Goal: Task Accomplishment & Management: Complete application form

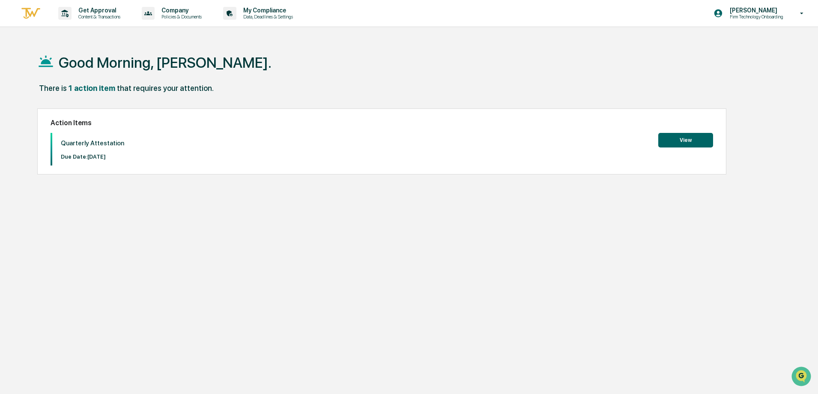
click at [675, 143] on button "View" at bounding box center [685, 140] width 55 height 15
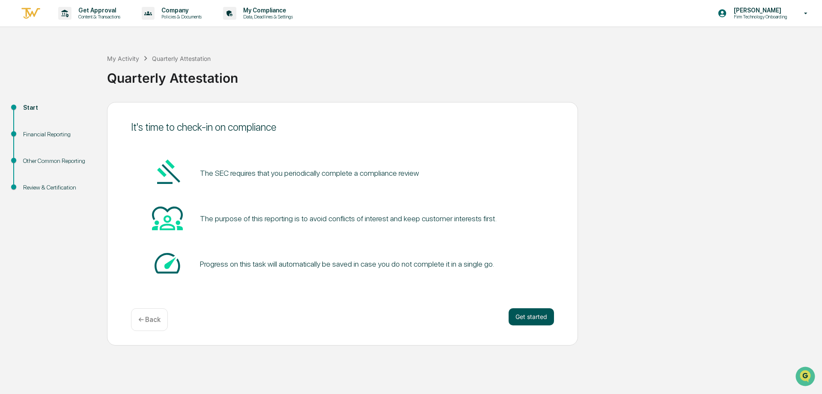
click at [520, 317] on button "Get started" at bounding box center [531, 316] width 45 height 17
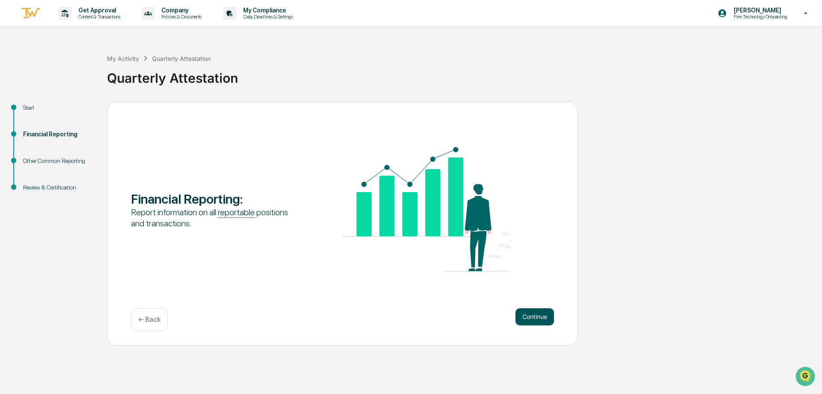
click at [536, 314] on button "Continue" at bounding box center [535, 316] width 39 height 17
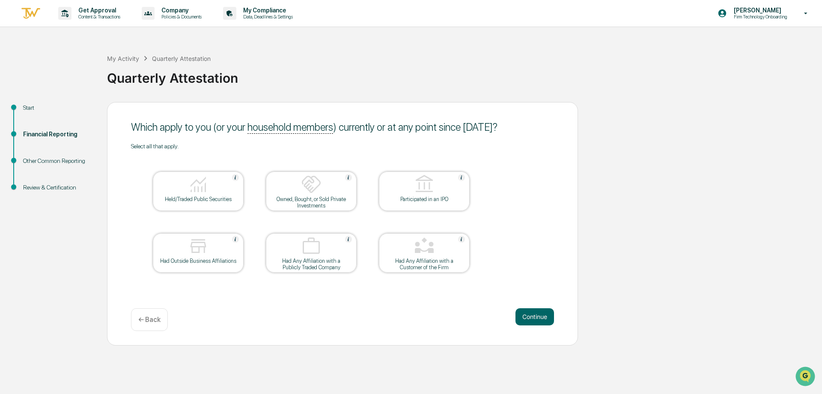
click at [203, 194] on img at bounding box center [198, 184] width 21 height 21
click at [532, 315] on button "Continue" at bounding box center [535, 316] width 39 height 17
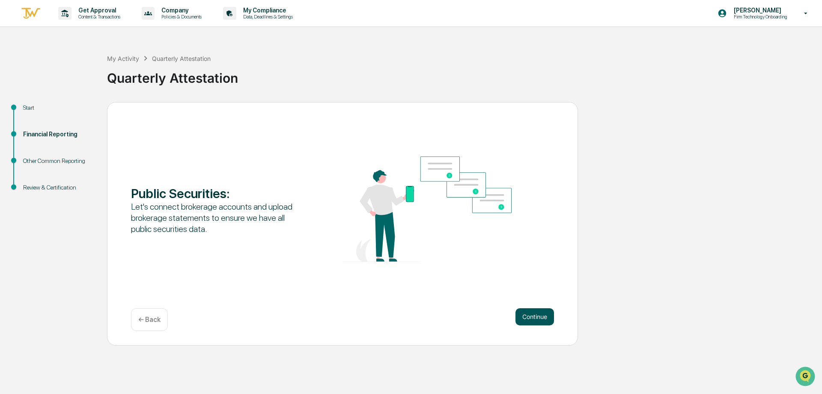
click at [538, 318] on button "Continue" at bounding box center [535, 316] width 39 height 17
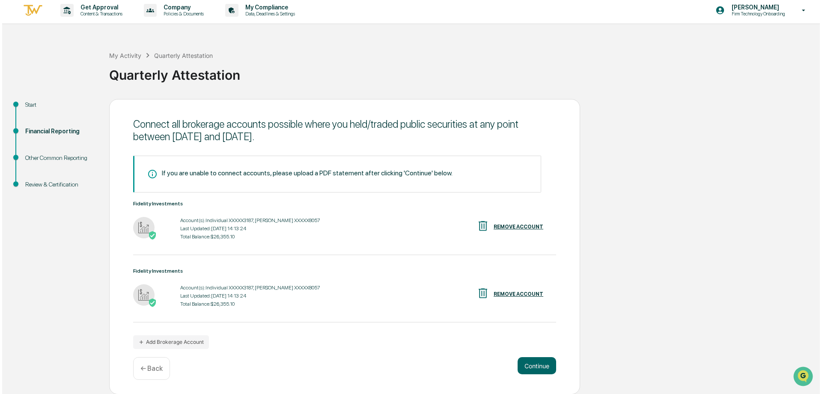
scroll to position [3, 0]
click at [510, 224] on div "REMOVE ACCOUNT" at bounding box center [517, 226] width 50 height 6
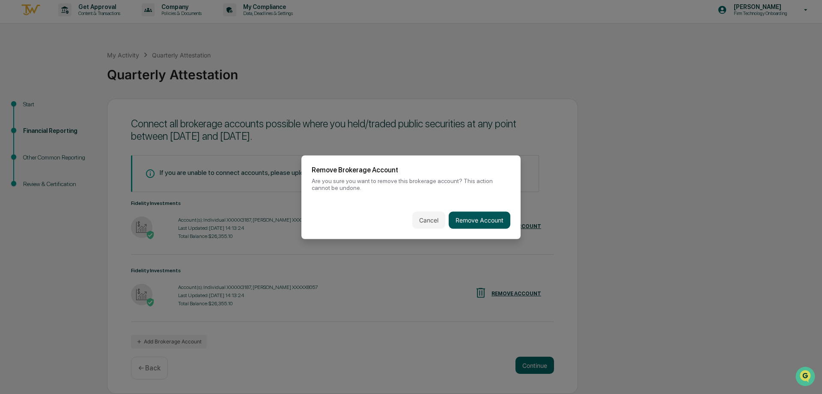
click at [469, 219] on button "Remove Account" at bounding box center [480, 219] width 62 height 17
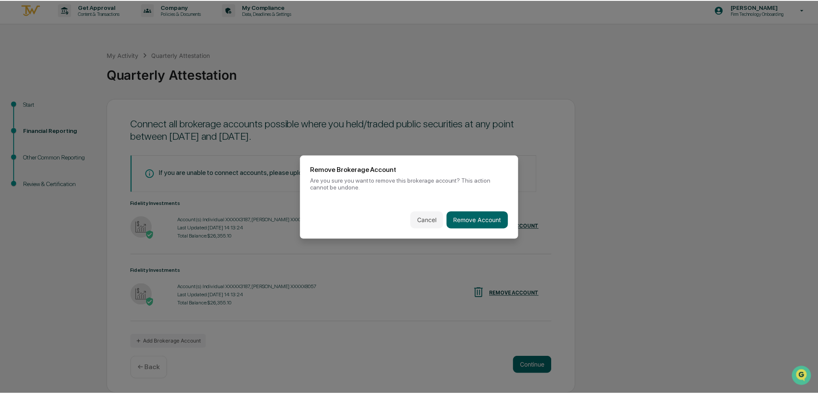
scroll to position [0, 0]
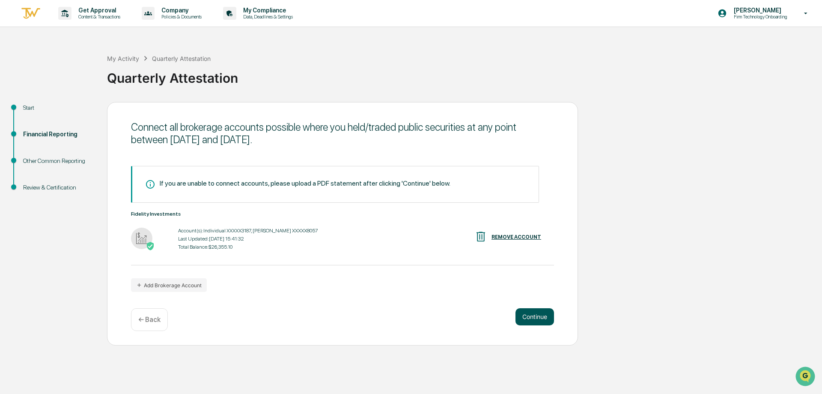
click at [534, 320] on button "Continue" at bounding box center [535, 316] width 39 height 17
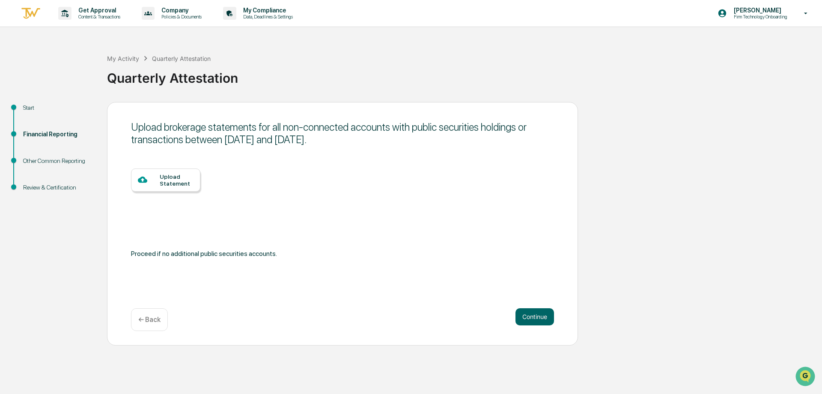
click at [36, 107] on div "Start" at bounding box center [58, 107] width 70 height 9
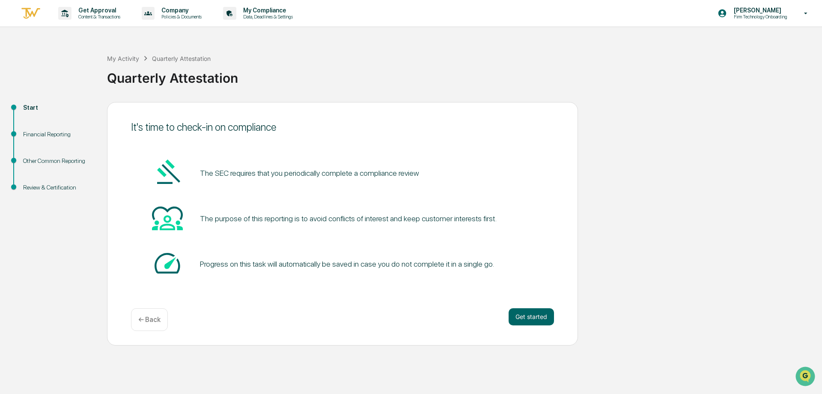
click at [34, 134] on div "Financial Reporting" at bounding box center [58, 134] width 70 height 9
click at [523, 317] on button "Get started" at bounding box center [531, 316] width 45 height 17
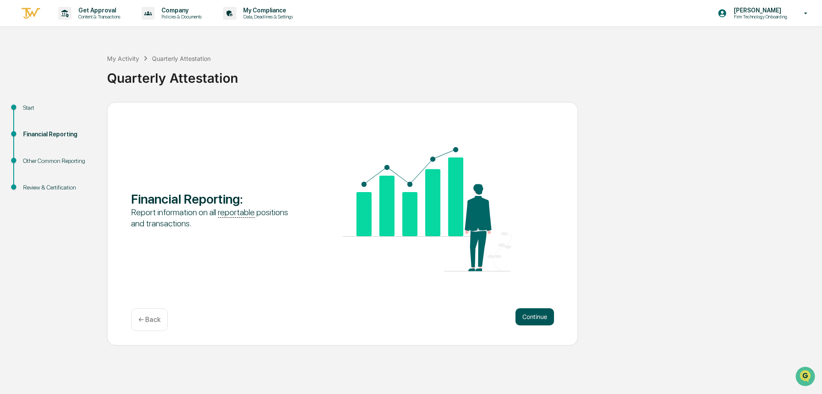
click at [523, 317] on button "Continue" at bounding box center [535, 316] width 39 height 17
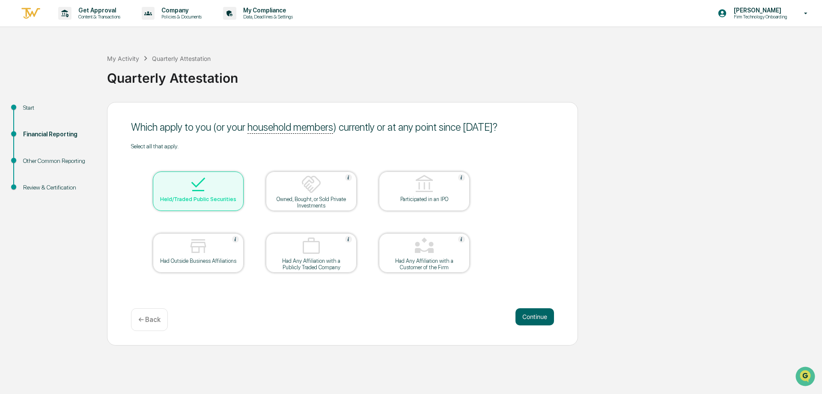
click at [523, 317] on button "Continue" at bounding box center [535, 316] width 39 height 17
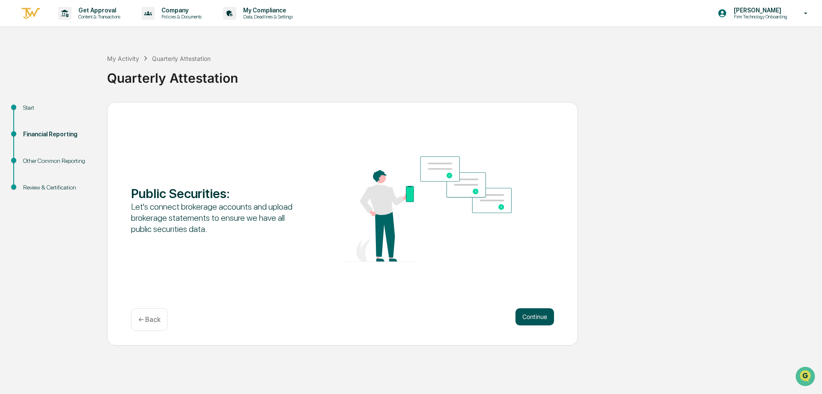
click at [524, 316] on button "Continue" at bounding box center [535, 316] width 39 height 17
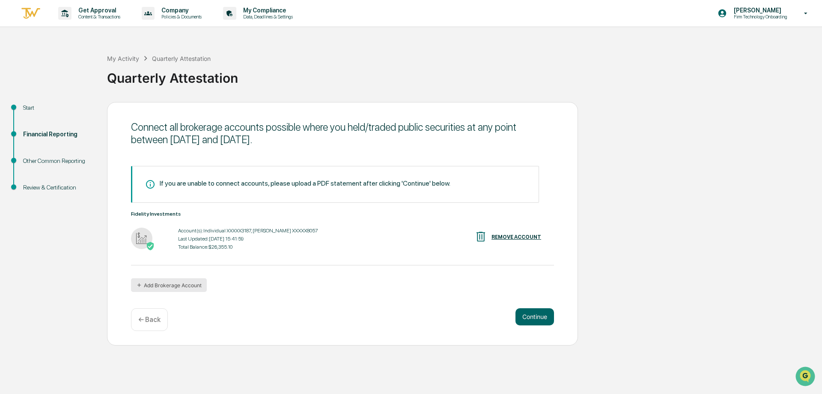
click at [184, 287] on button "Add Brokerage Account" at bounding box center [169, 285] width 76 height 14
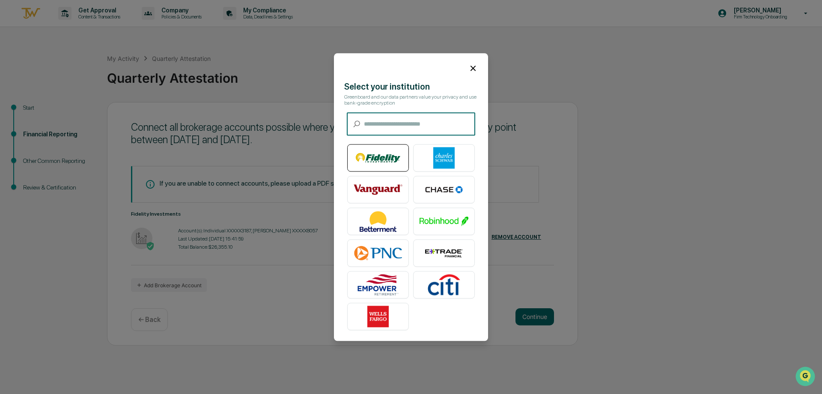
click at [360, 151] on img at bounding box center [378, 157] width 49 height 21
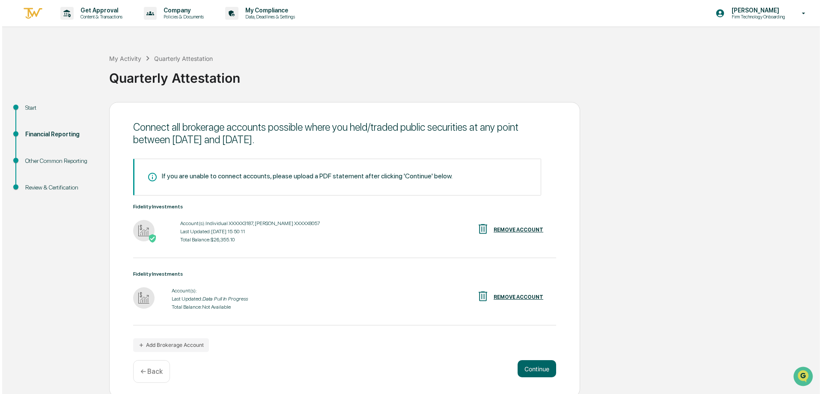
scroll to position [3, 0]
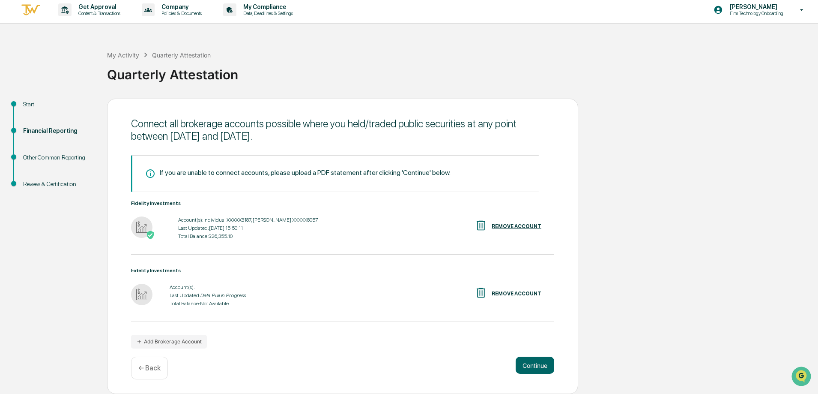
click at [511, 294] on div "REMOVE ACCOUNT" at bounding box center [517, 293] width 50 height 6
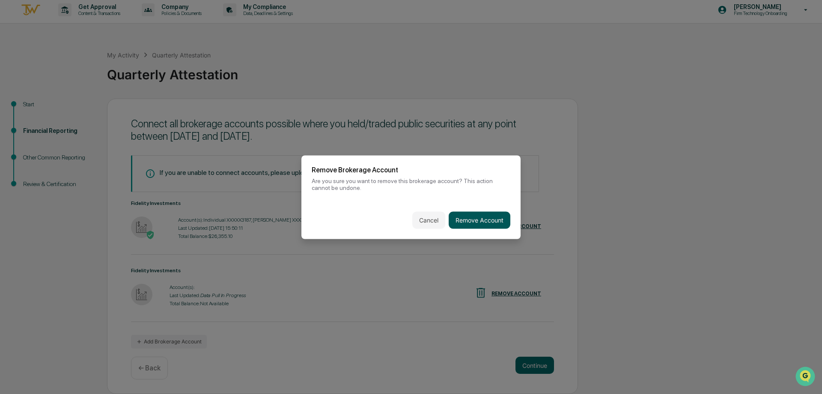
click at [472, 221] on button "Remove Account" at bounding box center [480, 219] width 62 height 17
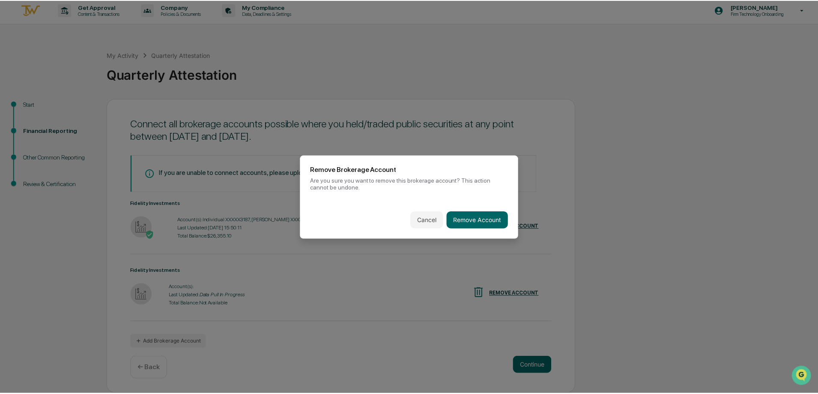
scroll to position [0, 0]
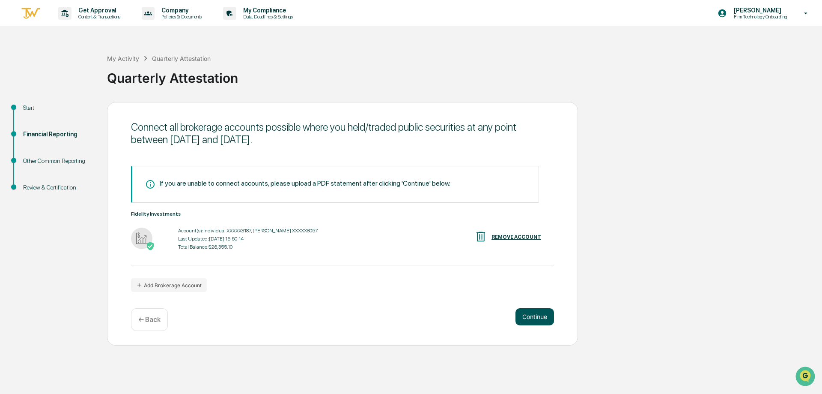
click at [525, 315] on button "Continue" at bounding box center [535, 316] width 39 height 17
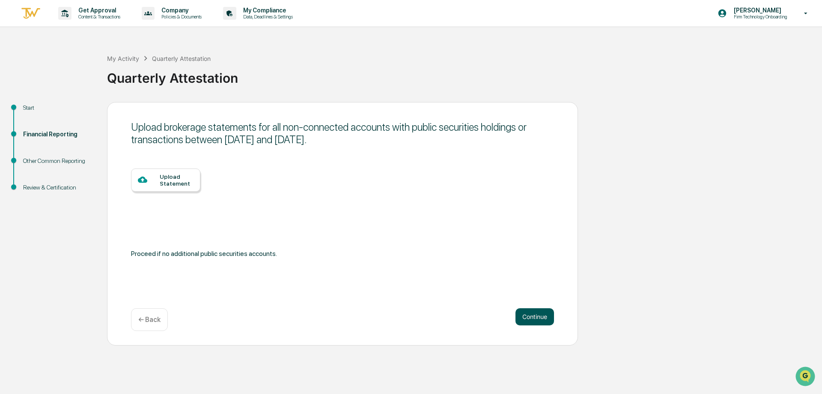
click at [547, 313] on button "Continue" at bounding box center [535, 316] width 39 height 17
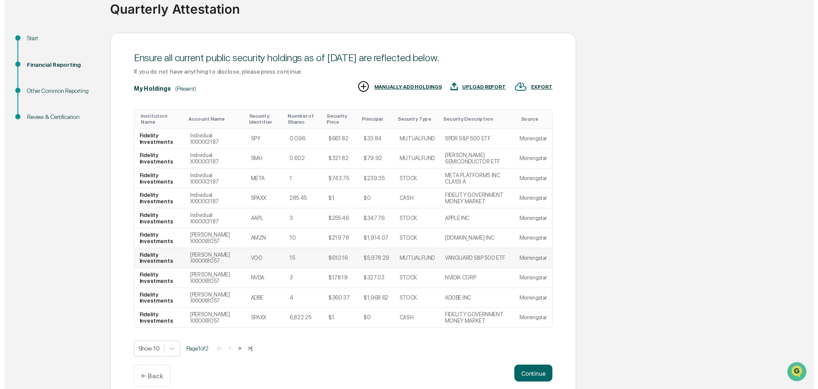
scroll to position [81, 0]
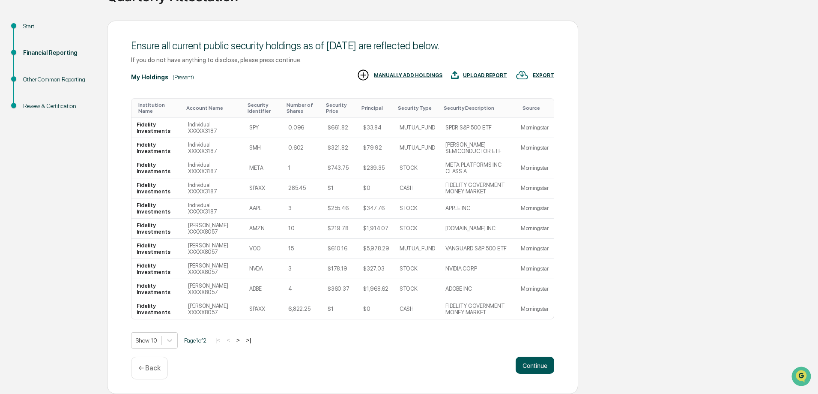
click at [539, 361] on button "Continue" at bounding box center [535, 364] width 39 height 17
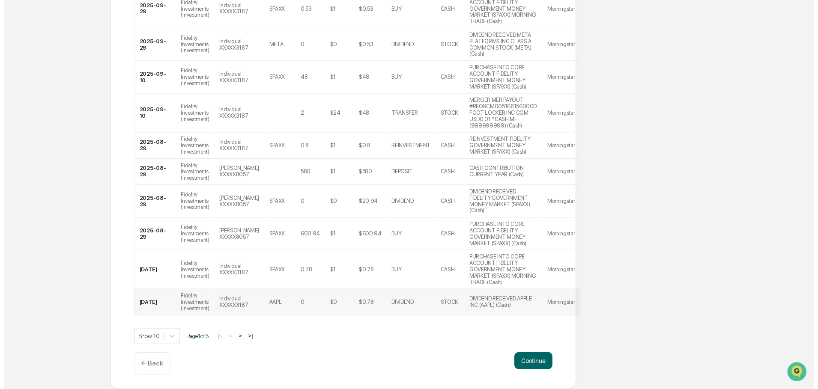
scroll to position [216, 0]
click at [536, 370] on button "Continue" at bounding box center [535, 364] width 39 height 17
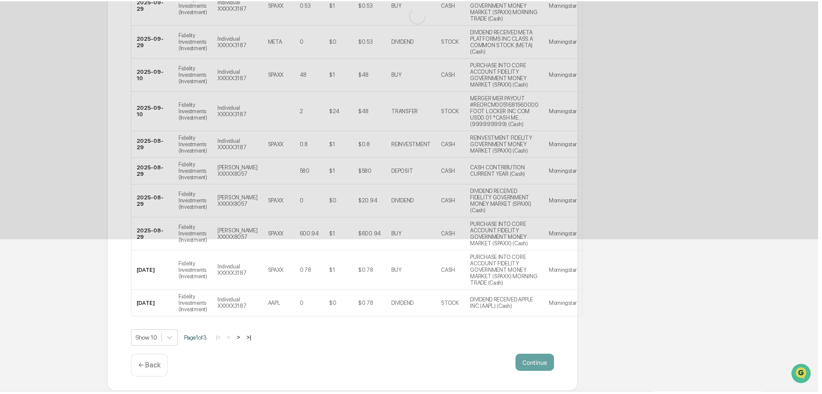
scroll to position [0, 0]
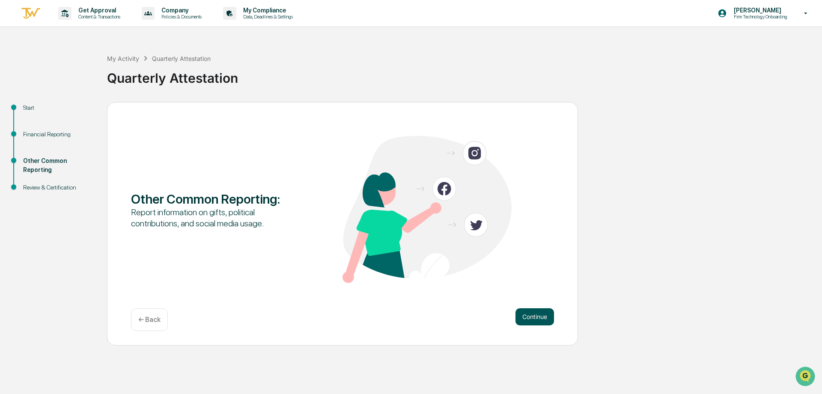
click at [537, 312] on button "Continue" at bounding box center [535, 316] width 39 height 17
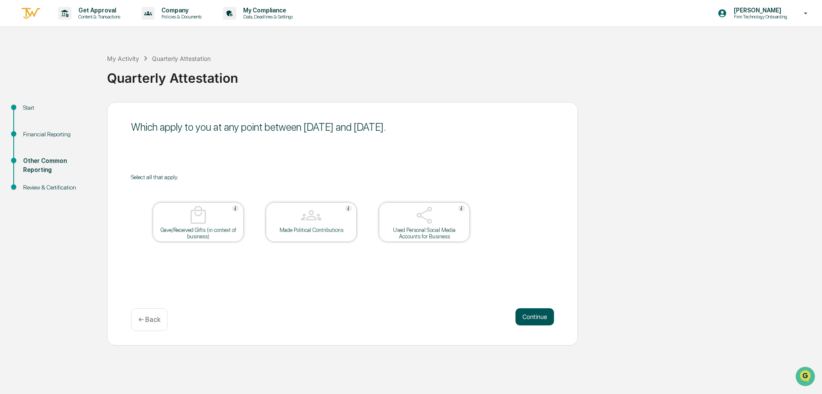
click at [539, 316] on button "Continue" at bounding box center [535, 316] width 39 height 17
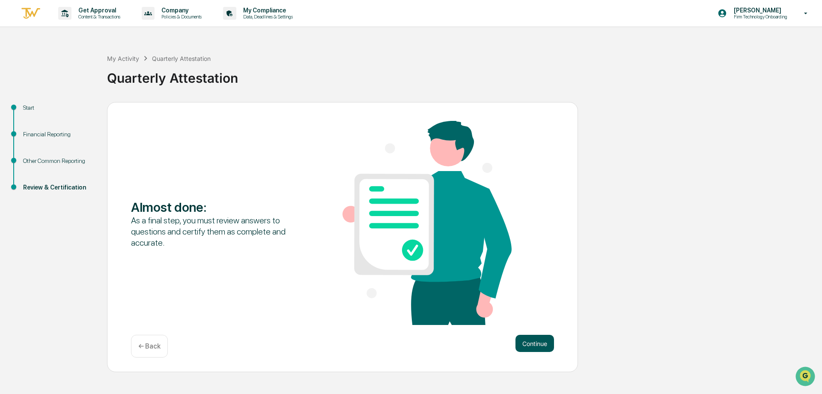
click at [542, 340] on button "Continue" at bounding box center [535, 343] width 39 height 17
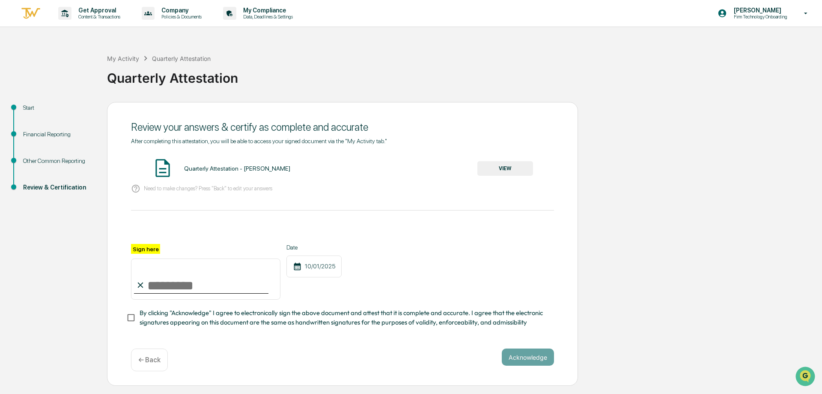
click at [150, 274] on input "Sign here" at bounding box center [205, 278] width 149 height 41
type input "**********"
click at [512, 168] on button "VIEW" at bounding box center [506, 168] width 56 height 15
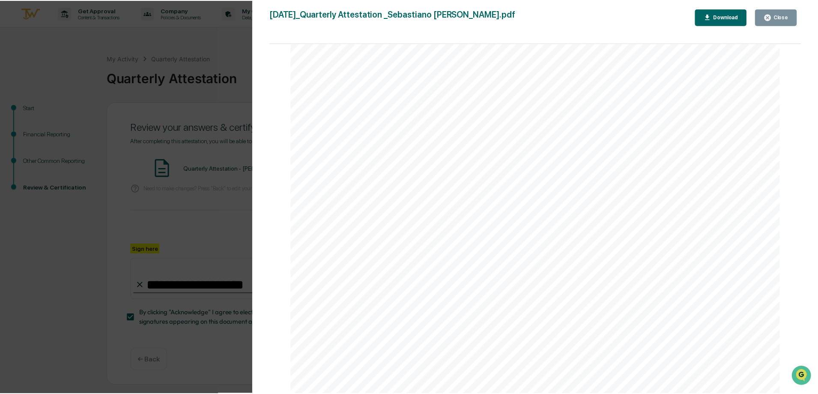
scroll to position [1671, 0]
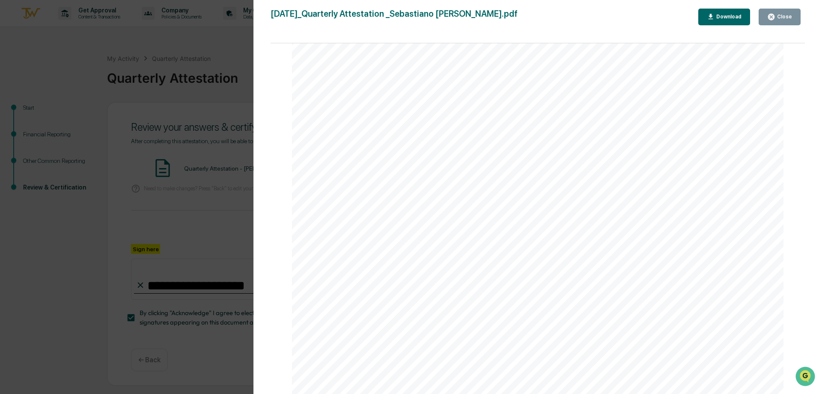
click at [788, 13] on div "Close" at bounding box center [780, 17] width 25 height 8
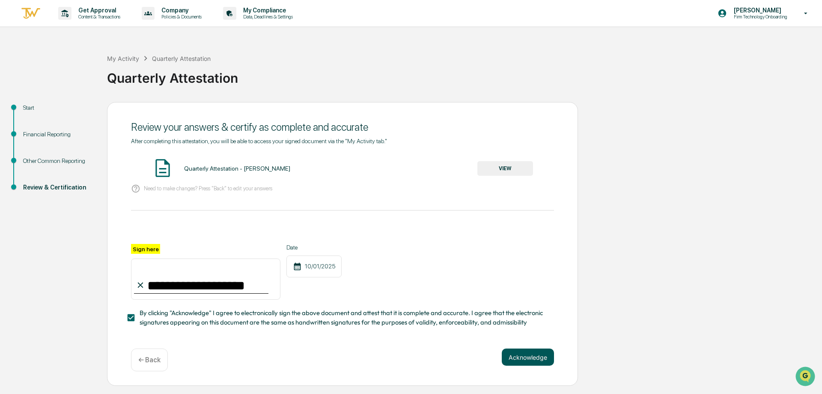
click at [523, 356] on button "Acknowledge" at bounding box center [528, 356] width 52 height 17
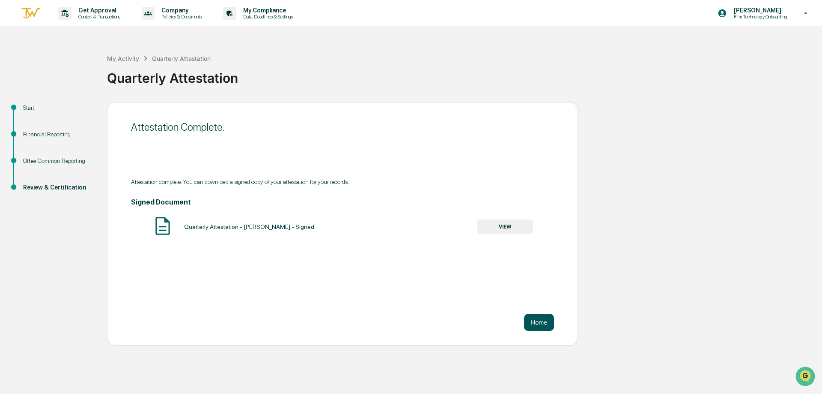
click at [549, 325] on button "Home" at bounding box center [539, 322] width 30 height 17
